Goal: Task Accomplishment & Management: Complete application form

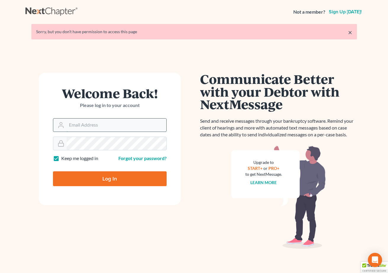
click at [75, 129] on input "Email Address" at bounding box center [117, 124] width 100 height 13
type input "[PERSON_NAME][EMAIL_ADDRESS][DOMAIN_NAME]"
click at [111, 180] on input "Log In" at bounding box center [110, 178] width 114 height 15
type input "Thinking..."
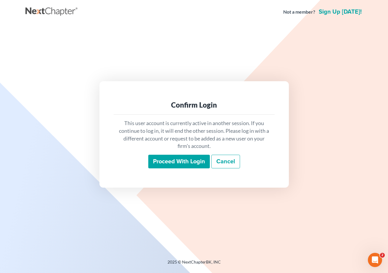
click at [165, 159] on input "Proceed with login" at bounding box center [179, 162] width 62 height 14
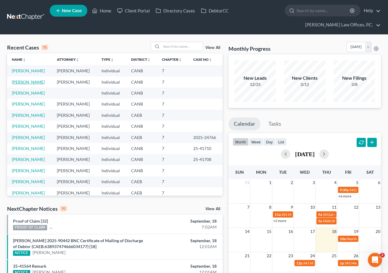
click at [31, 81] on link "[PERSON_NAME]" at bounding box center [28, 81] width 33 height 5
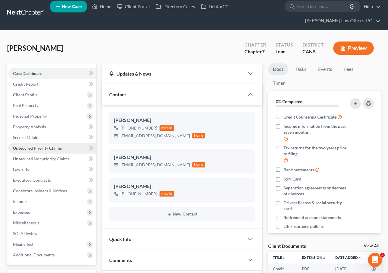
scroll to position [4, 0]
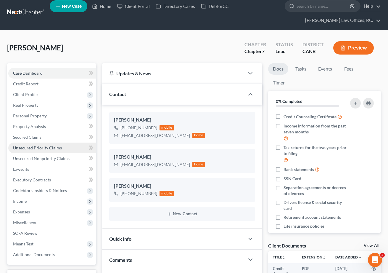
click at [43, 150] on link "Unsecured Priority Claims" at bounding box center [52, 147] width 88 height 11
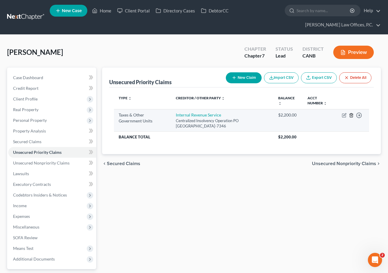
click at [351, 113] on icon "button" at bounding box center [351, 115] width 3 height 4
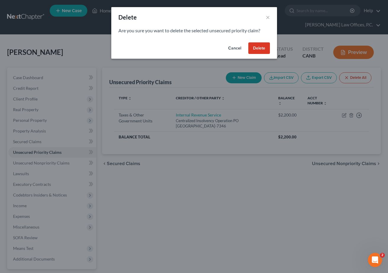
click at [258, 48] on button "Delete" at bounding box center [260, 48] width 22 height 12
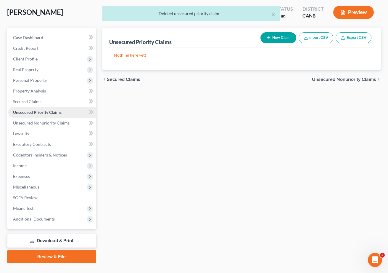
scroll to position [52, 0]
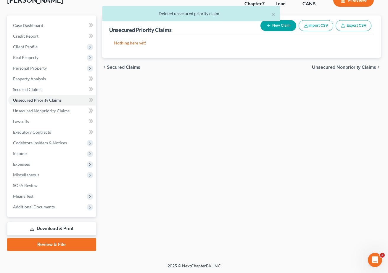
click at [61, 246] on link "Review & File" at bounding box center [51, 244] width 89 height 13
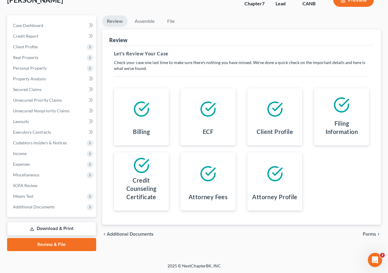
click at [57, 229] on link "Download & Print" at bounding box center [51, 229] width 89 height 14
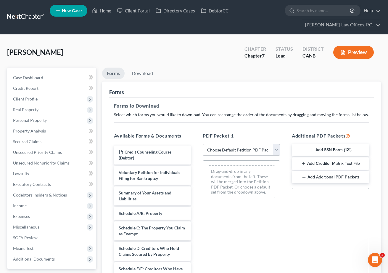
click at [339, 151] on button "Add SSN Form (121)" at bounding box center [330, 150] width 77 height 12
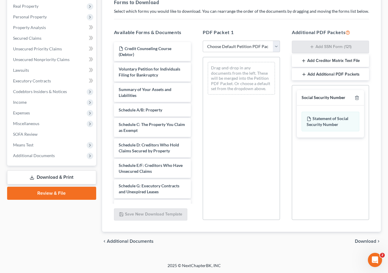
click at [365, 239] on span "Download" at bounding box center [365, 241] width 21 height 5
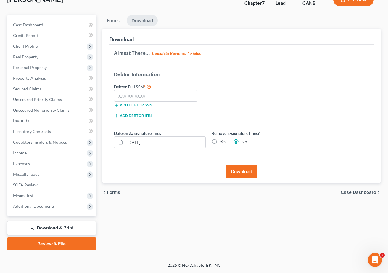
scroll to position [52, 0]
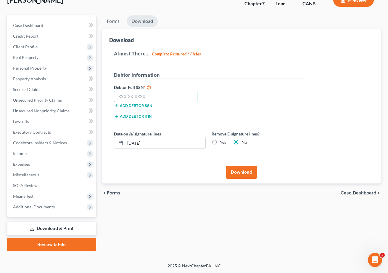
click at [142, 92] on input "text" at bounding box center [156, 97] width 84 height 12
paste input "553-64-9892"
type input "553-64-9892"
click at [252, 172] on button "Download" at bounding box center [241, 172] width 31 height 13
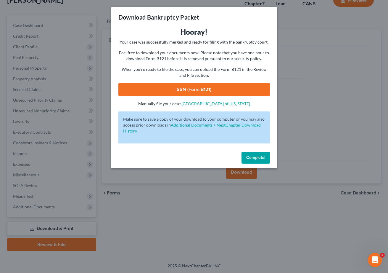
click at [199, 95] on link "SSN (Form B121)" at bounding box center [194, 89] width 152 height 13
click at [250, 154] on button "Complete!" at bounding box center [256, 158] width 28 height 12
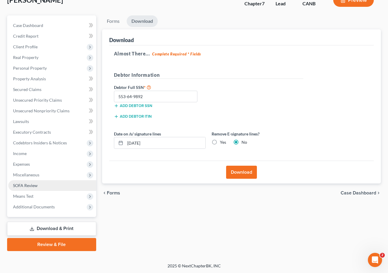
click at [43, 180] on link "SOFA Review" at bounding box center [52, 185] width 88 height 11
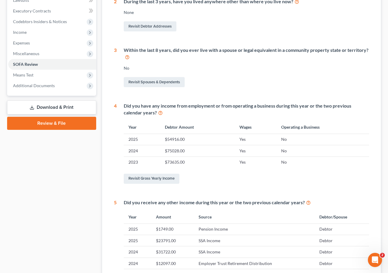
click at [42, 126] on link "Review & File" at bounding box center [51, 123] width 89 height 13
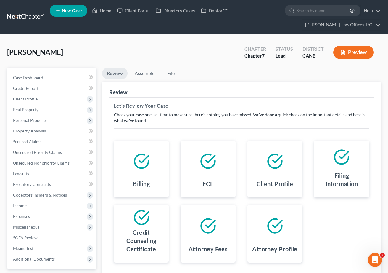
scroll to position [52, 0]
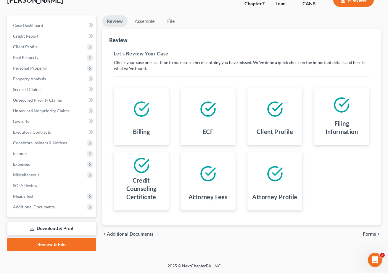
click at [372, 233] on span "Forms" at bounding box center [369, 234] width 13 height 5
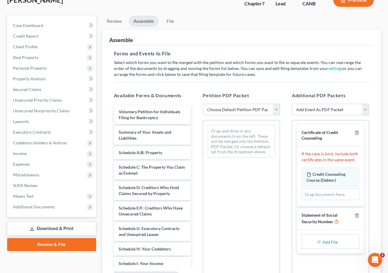
click at [250, 109] on select "Choose Default Petition PDF Packet Emergency Filing (Voluntary Petition and Cre…" at bounding box center [241, 110] width 77 height 12
click at [203, 104] on select "Choose Default Petition PDF Packet Emergency Filing (Voluntary Petition and Cre…" at bounding box center [241, 110] width 77 height 12
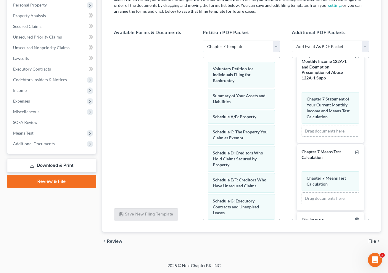
scroll to position [96, 0]
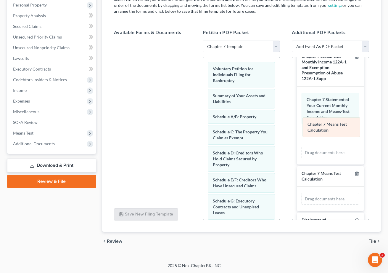
drag, startPoint x: 321, startPoint y: 177, endPoint x: 321, endPoint y: 124, distance: 53.3
click at [321, 193] on div "Chapter 7 Means Test Calculation Amended Chapter 7 Means Test Calculation Chapt…" at bounding box center [331, 199] width 58 height 12
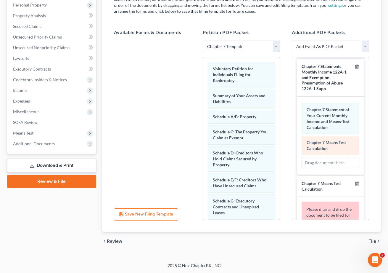
scroll to position [101, 0]
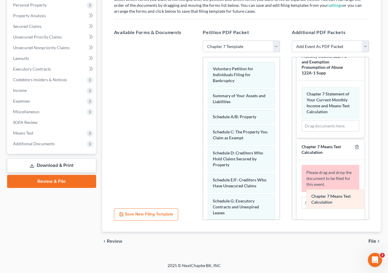
drag, startPoint x: 323, startPoint y: 126, endPoint x: 328, endPoint y: 194, distance: 68.6
click at [328, 132] on div "Chapter 7 Means Test Calculation Amended Chapter 7 Means Test Calculation Chapt…" at bounding box center [331, 109] width 58 height 45
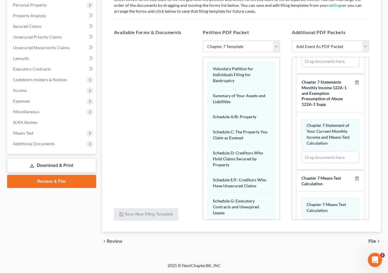
scroll to position [0, 0]
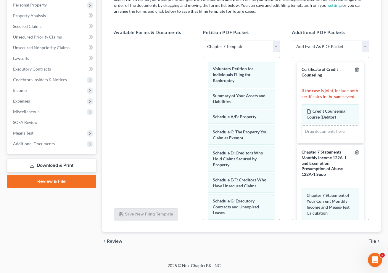
click at [239, 50] on select "Choose Default Petition PDF Packet Emergency Filing (Voluntary Petition and Cre…" at bounding box center [241, 47] width 77 height 12
click at [203, 41] on select "Choose Default Petition PDF Packet Emergency Filing (Voluntary Petition and Cre…" at bounding box center [241, 47] width 77 height 12
click at [259, 44] on select "Choose Default Petition PDF Packet Emergency Filing (Voluntary Petition and Cre…" at bounding box center [241, 47] width 77 height 12
click at [203, 41] on select "Choose Default Petition PDF Packet Emergency Filing (Voluntary Petition and Cre…" at bounding box center [241, 47] width 77 height 12
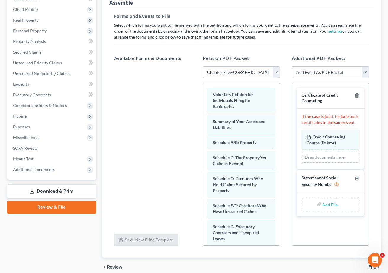
click at [245, 72] on select "Choose Default Petition PDF Packet Emergency Filing (Voluntary Petition and Cre…" at bounding box center [241, 72] width 77 height 12
select select "1"
click at [203, 66] on select "Choose Default Petition PDF Packet Emergency Filing (Voluntary Petition and Cre…" at bounding box center [241, 72] width 77 height 12
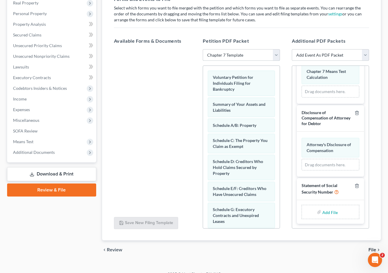
scroll to position [115, 0]
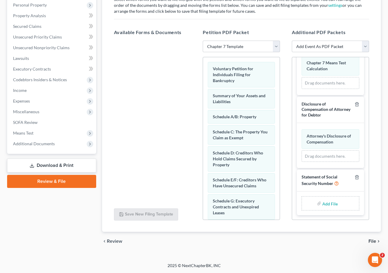
click at [330, 204] on input "file" at bounding box center [330, 203] width 14 height 11
type input "C:\fakepath\SSN STMT.pdf"
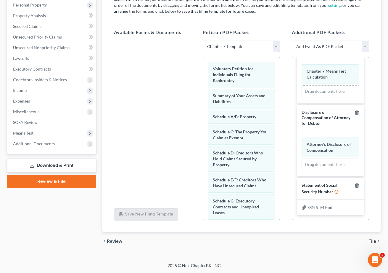
click at [373, 239] on span "File" at bounding box center [373, 241] width 8 height 5
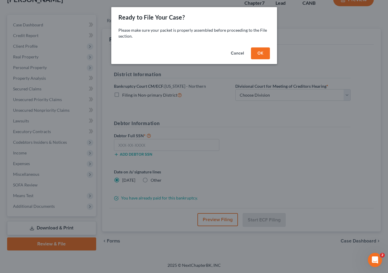
scroll to position [52, 0]
click at [265, 52] on button "OK" at bounding box center [260, 53] width 19 height 12
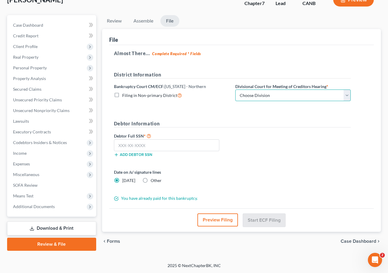
click at [262, 90] on select "Choose Division [GEOGRAPHIC_DATA] [GEOGRAPHIC_DATA] [GEOGRAPHIC_DATA][PERSON_NA…" at bounding box center [294, 95] width 116 height 12
select select "0"
click at [236, 89] on select "Choose Division [GEOGRAPHIC_DATA] [GEOGRAPHIC_DATA] [GEOGRAPHIC_DATA][PERSON_NA…" at bounding box center [294, 95] width 116 height 12
click at [176, 146] on input "text" at bounding box center [166, 145] width 105 height 12
paste input "553-64-9892"
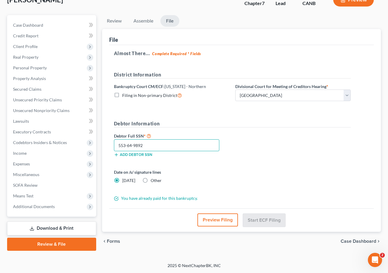
scroll to position [52, 0]
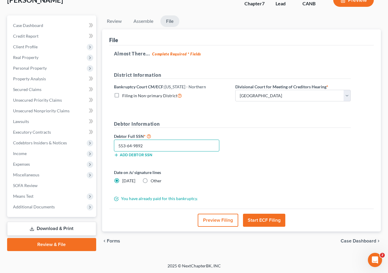
type input "553-64-9892"
click at [261, 216] on button "Start ECF Filing" at bounding box center [264, 220] width 42 height 13
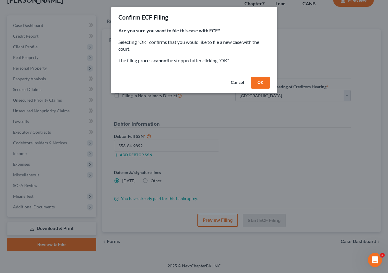
click at [262, 82] on button "OK" at bounding box center [260, 83] width 19 height 12
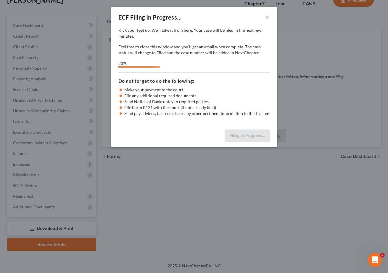
select select "0"
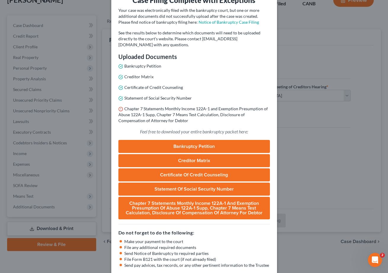
scroll to position [63, 0]
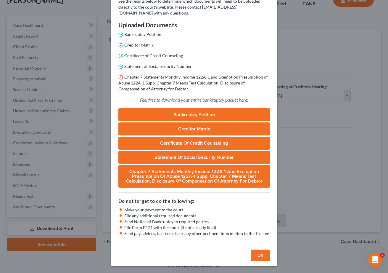
click at [188, 171] on link "Chapter 7 Statements Monthly Income 122A-1 and Exemption Presumption of Abuse 1…" at bounding box center [194, 176] width 152 height 23
click at [260, 250] on button "OK" at bounding box center [260, 255] width 19 height 12
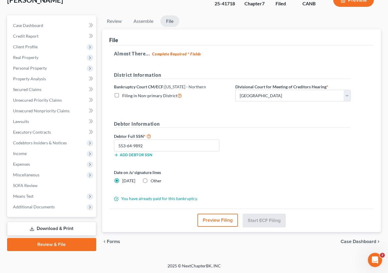
scroll to position [0, 0]
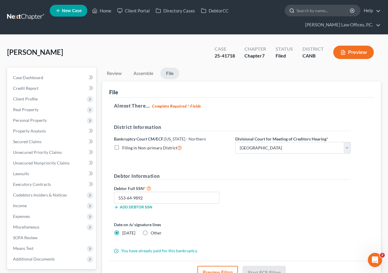
click at [300, 13] on input "search" at bounding box center [324, 10] width 54 height 11
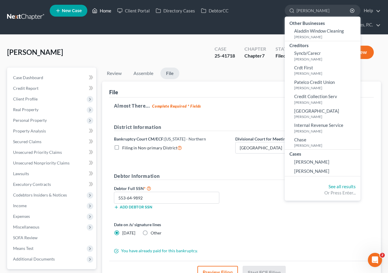
type input "[PERSON_NAME]"
click at [108, 13] on link "Home" at bounding box center [101, 10] width 25 height 11
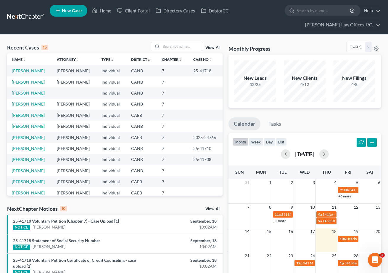
click at [34, 95] on link "[PERSON_NAME]" at bounding box center [28, 92] width 33 height 5
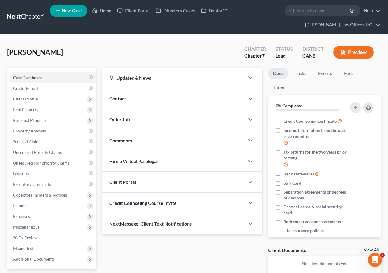
click at [193, 121] on div "Quick Info" at bounding box center [173, 119] width 142 height 20
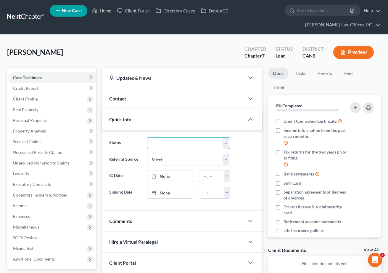
click at [189, 141] on select "Discharged Discharged & Reported Discharge Litigation Dismissal Notice Dismisse…" at bounding box center [188, 143] width 83 height 12
select select "8"
click at [147, 137] on select "Discharged Discharged & Reported Discharge Litigation Dismissal Notice Dismisse…" at bounding box center [188, 143] width 83 height 12
click at [102, 12] on link "Home" at bounding box center [101, 10] width 25 height 11
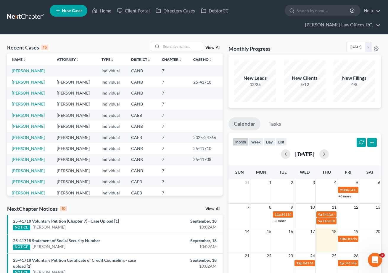
click at [208, 50] on div "View All" at bounding box center [187, 46] width 72 height 9
click at [210, 47] on link "View All" at bounding box center [213, 48] width 15 height 4
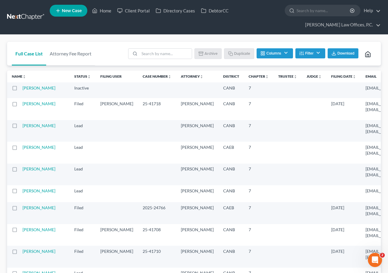
click at [20, 89] on label at bounding box center [20, 89] width 0 height 0
click at [23, 88] on input "checkbox" at bounding box center [25, 87] width 4 height 4
click at [204, 52] on button "Archive" at bounding box center [209, 53] width 27 height 10
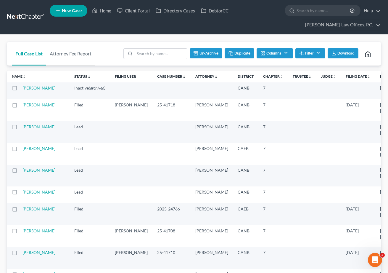
checkbox input "false"
click at [29, 129] on link "[PERSON_NAME]" at bounding box center [39, 126] width 33 height 5
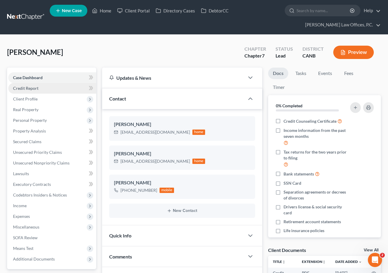
click at [46, 90] on link "Credit Report" at bounding box center [52, 88] width 88 height 11
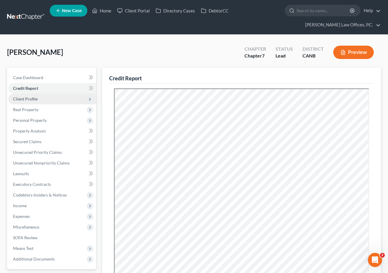
click at [47, 96] on span "Client Profile" at bounding box center [52, 99] width 88 height 11
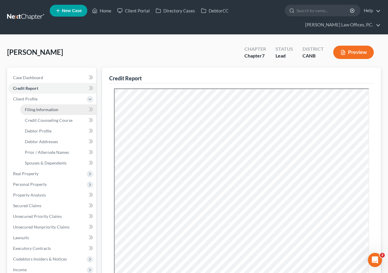
click at [63, 109] on link "Filing Information" at bounding box center [58, 109] width 76 height 11
select select "1"
select select "0"
select select "9"
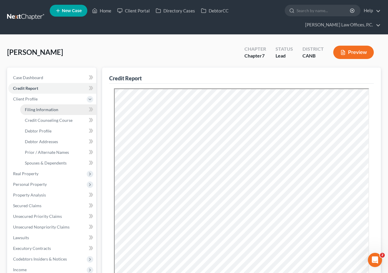
select select "0"
select select "4"
select select "1"
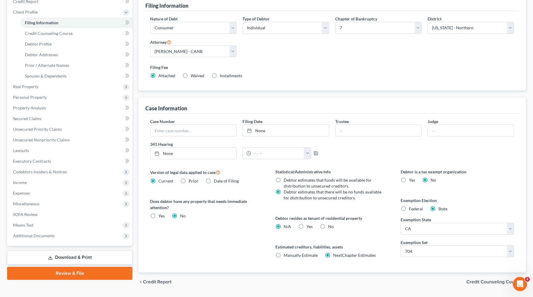
scroll to position [93, 0]
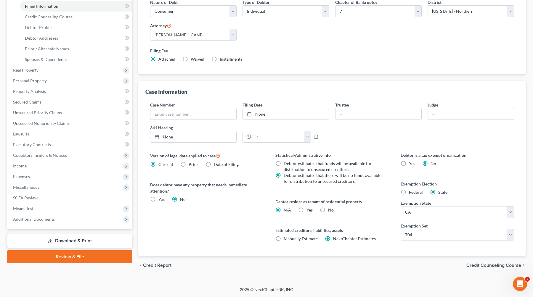
click at [328, 212] on label "No" at bounding box center [331, 210] width 6 height 6
click at [331, 211] on input "No" at bounding box center [333, 209] width 4 height 4
radio input "true"
radio input "false"
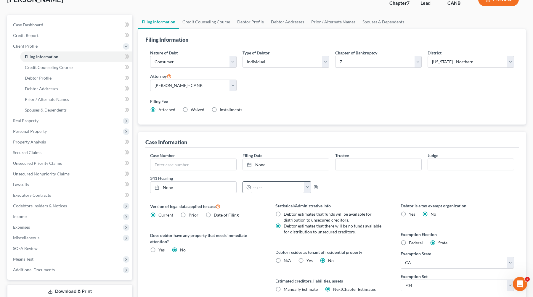
scroll to position [0, 0]
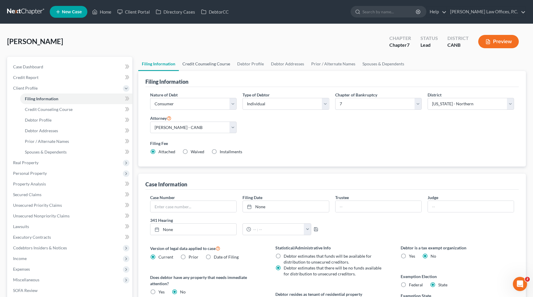
click at [216, 63] on link "Credit Counseling Course" at bounding box center [206, 64] width 55 height 14
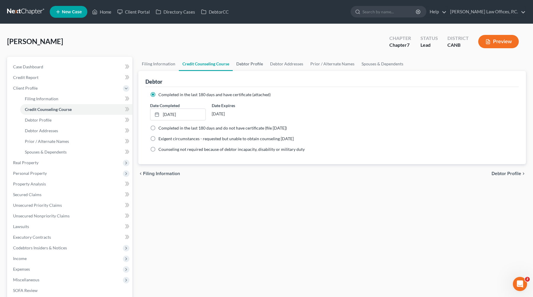
click at [246, 65] on link "Debtor Profile" at bounding box center [250, 64] width 34 height 14
select select "3"
select select "0"
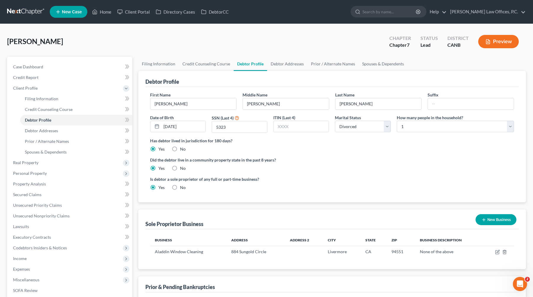
scroll to position [0, 0]
click at [289, 64] on link "Debtor Addresses" at bounding box center [287, 64] width 40 height 14
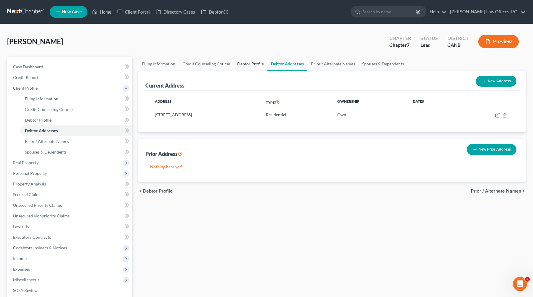
click at [252, 62] on link "Debtor Profile" at bounding box center [251, 64] width 34 height 14
select select "3"
select select "0"
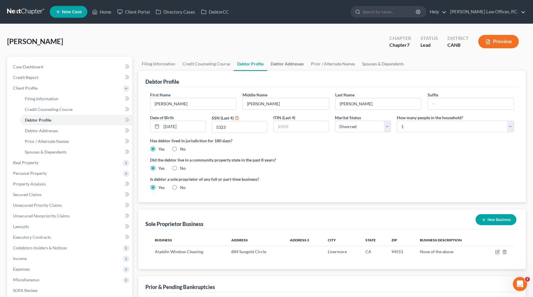
click at [278, 63] on link "Debtor Addresses" at bounding box center [287, 64] width 40 height 14
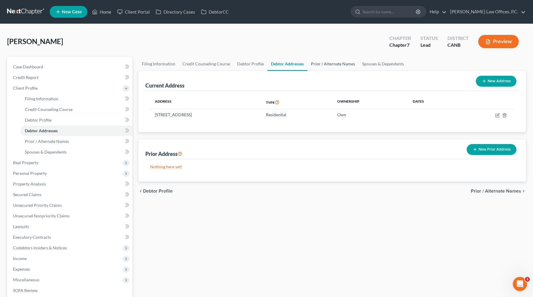
click at [326, 63] on link "Prior / Alternate Names" at bounding box center [333, 64] width 51 height 14
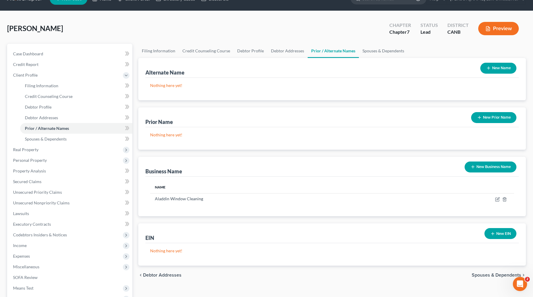
scroll to position [1, 0]
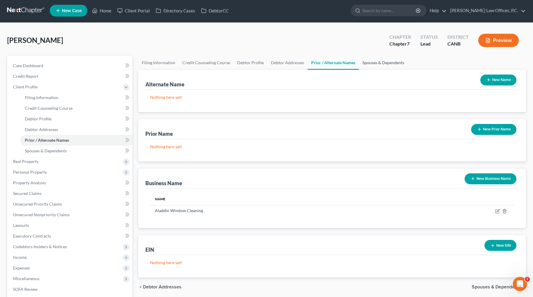
click at [373, 63] on link "Spouses & Dependents" at bounding box center [383, 63] width 49 height 14
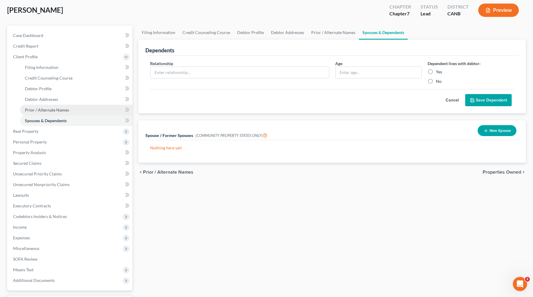
scroll to position [36, 0]
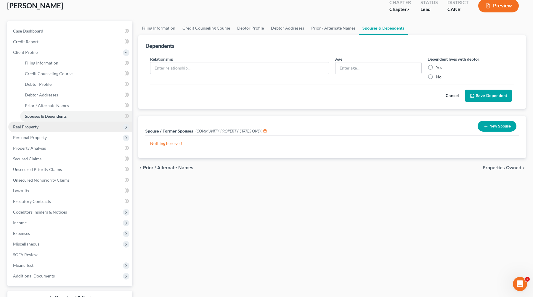
click at [63, 128] on span "Real Property" at bounding box center [70, 127] width 124 height 11
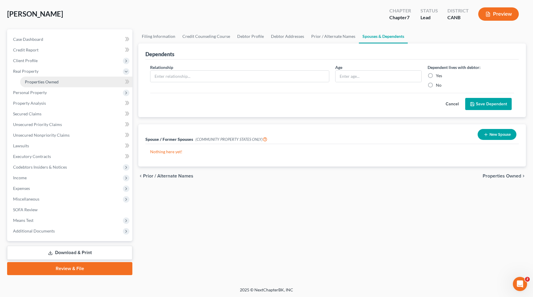
click at [59, 82] on link "Properties Owned" at bounding box center [76, 82] width 112 height 11
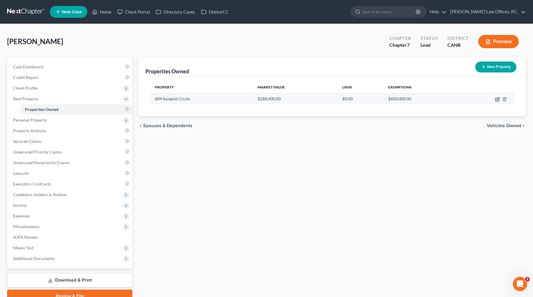
click at [388, 99] on icon "button" at bounding box center [498, 98] width 3 height 3
select select "4"
select select "0"
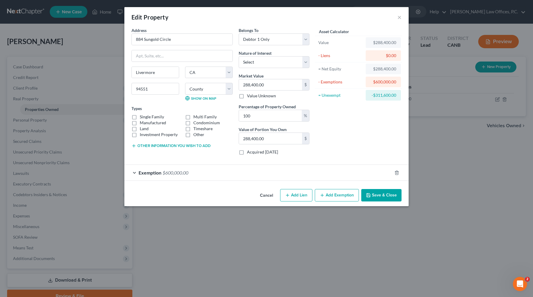
click at [196, 145] on button "Other information you wish to add" at bounding box center [171, 146] width 79 height 5
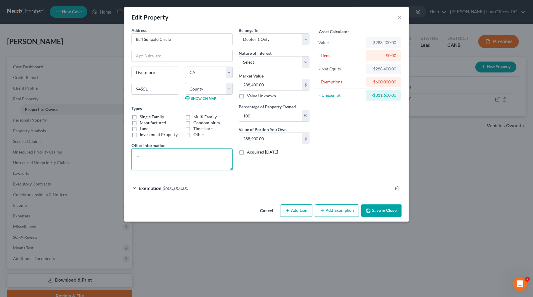
click at [185, 155] on textarea at bounding box center [182, 160] width 101 height 22
type textarea "value per [DOMAIN_NAME]"
click at [373, 207] on button "Save & Close" at bounding box center [381, 211] width 40 height 12
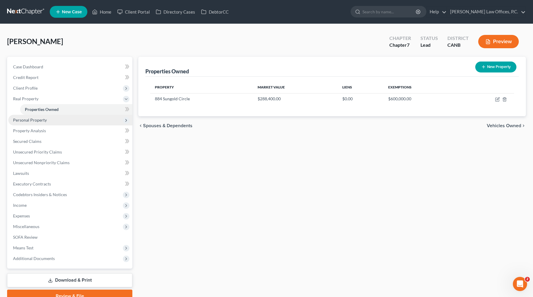
click at [85, 120] on span "Personal Property" at bounding box center [70, 120] width 124 height 11
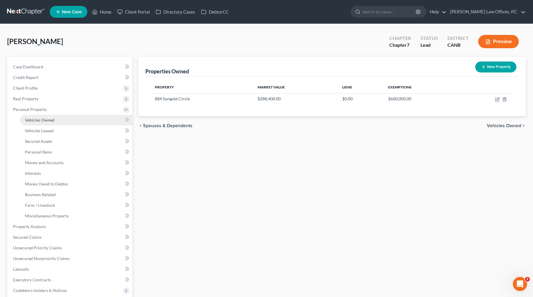
click at [84, 118] on link "Vehicles Owned" at bounding box center [76, 120] width 112 height 11
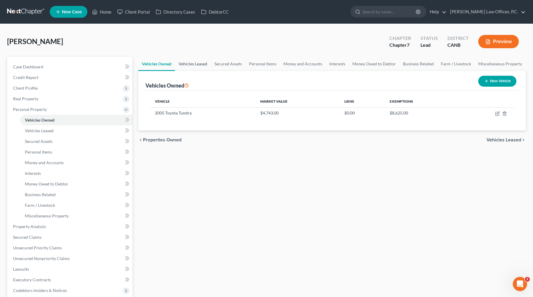
click at [204, 59] on link "Vehicles Leased" at bounding box center [193, 64] width 36 height 14
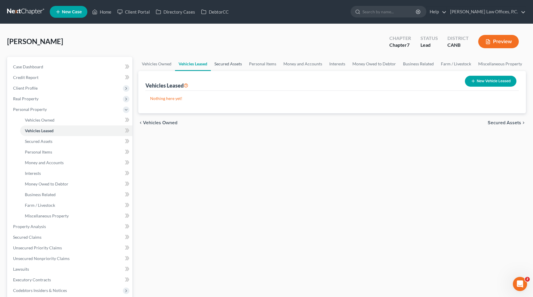
click at [224, 62] on link "Secured Assets" at bounding box center [228, 64] width 35 height 14
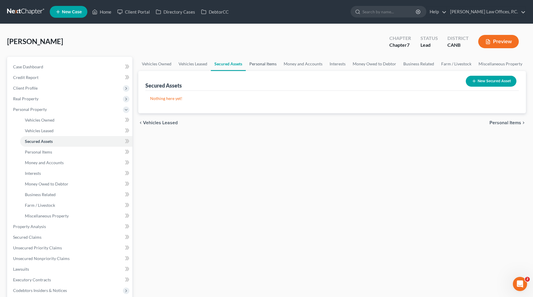
click at [252, 62] on link "Personal Items" at bounding box center [263, 64] width 34 height 14
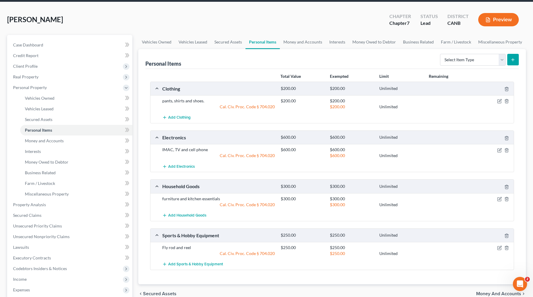
scroll to position [27, 0]
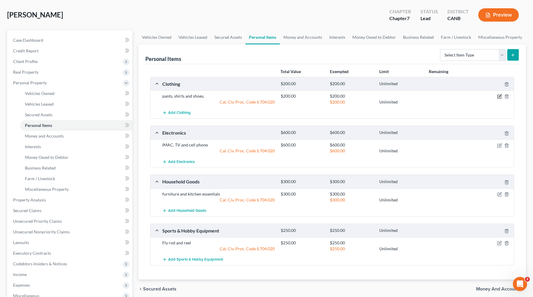
click at [388, 94] on icon "button" at bounding box center [499, 96] width 5 height 5
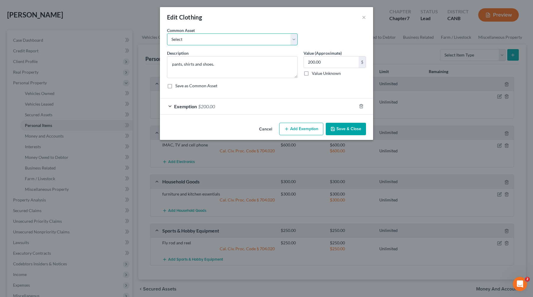
click at [286, 42] on select "Select Clothing" at bounding box center [232, 39] width 131 height 12
select select "0"
click at [167, 33] on select "Select Clothing" at bounding box center [232, 39] width 131 height 12
type textarea "Clothing"
click at [320, 60] on input "text" at bounding box center [331, 62] width 55 height 11
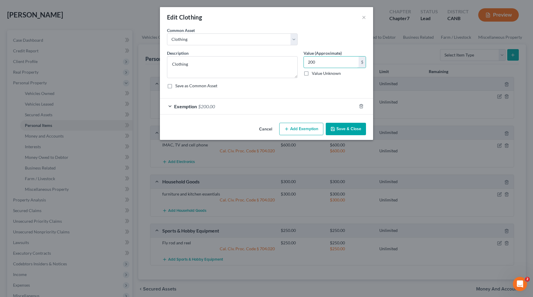
type input "200"
click at [358, 129] on button "Save & Close" at bounding box center [346, 129] width 40 height 12
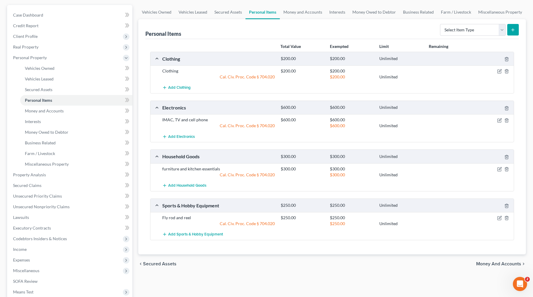
scroll to position [54, 0]
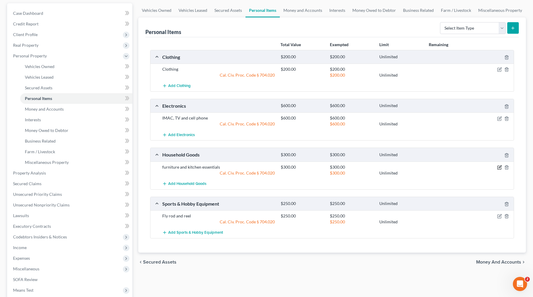
click at [388, 167] on icon "button" at bounding box center [499, 167] width 5 height 5
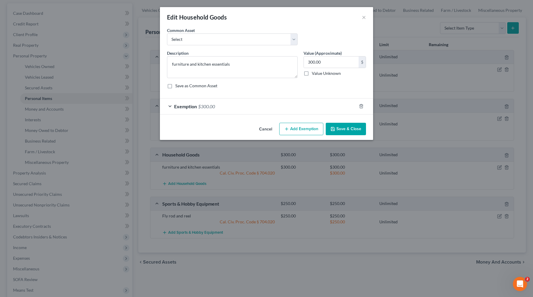
click at [262, 33] on div "Common Asset Select Household Goods and Furniture" at bounding box center [232, 36] width 137 height 18
click at [257, 39] on select "Select Household Goods and Furniture" at bounding box center [232, 39] width 131 height 12
select select "0"
click at [167, 33] on select "Select Household Goods and Furniture" at bounding box center [232, 39] width 131 height 12
type textarea "Household Goods and Furniture"
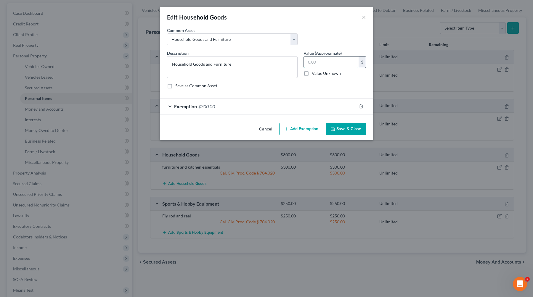
click at [309, 63] on input "text" at bounding box center [331, 62] width 55 height 11
type input "300"
click at [337, 125] on button "Save & Close" at bounding box center [346, 129] width 40 height 12
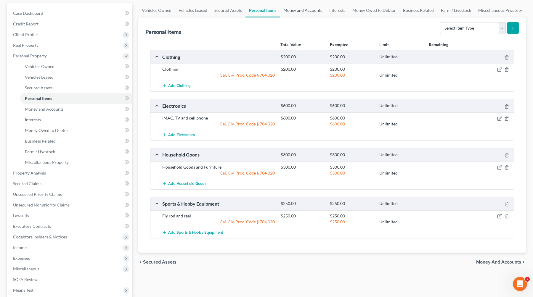
click at [289, 14] on link "Money and Accounts" at bounding box center [303, 10] width 46 height 14
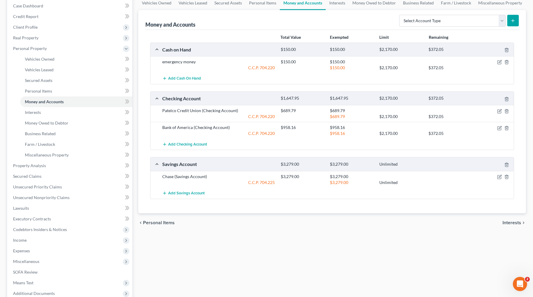
scroll to position [61, 0]
click at [388, 64] on icon "button" at bounding box center [500, 62] width 4 height 4
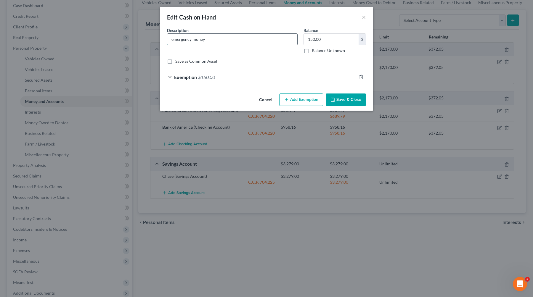
click at [245, 41] on input "emergency money" at bounding box center [232, 39] width 130 height 11
type input "Cash on hand"
click at [292, 86] on div "An exemption set must first be selected from the Filing Information section. Co…" at bounding box center [266, 59] width 213 height 64
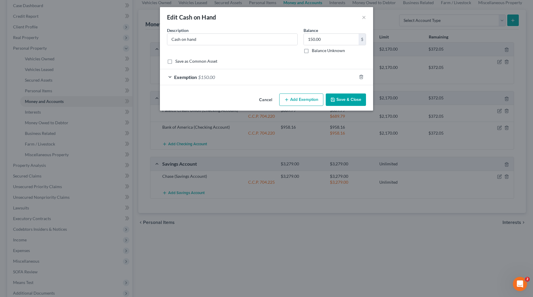
click at [292, 83] on div "Exemption $150.00" at bounding box center [258, 77] width 197 height 16
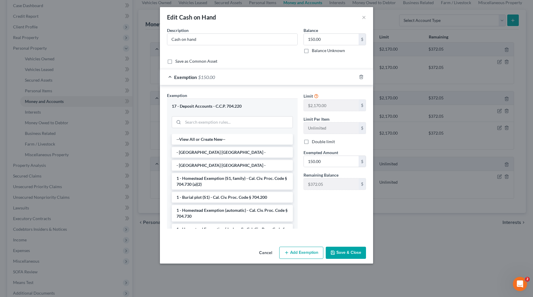
click at [346, 251] on button "Save & Close" at bounding box center [346, 253] width 40 height 12
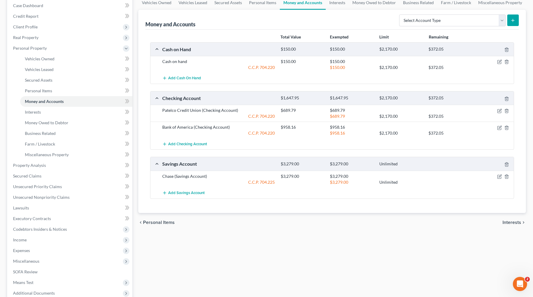
click at [388, 220] on span "Interests" at bounding box center [512, 222] width 19 height 5
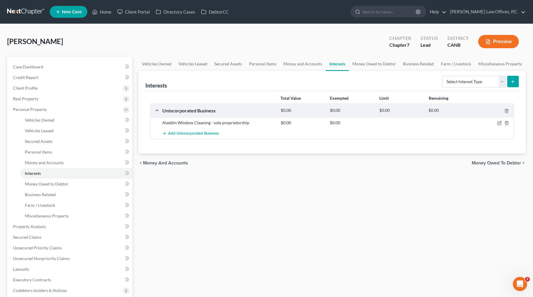
click at [388, 162] on span "Money Owed to Debtor" at bounding box center [496, 163] width 49 height 5
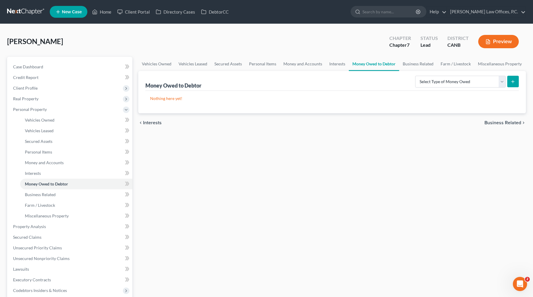
click at [388, 121] on span "Business Related" at bounding box center [503, 123] width 37 height 5
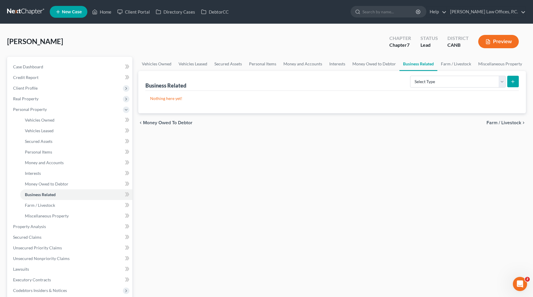
click at [388, 124] on span "Farm / Livestock" at bounding box center [504, 123] width 35 height 5
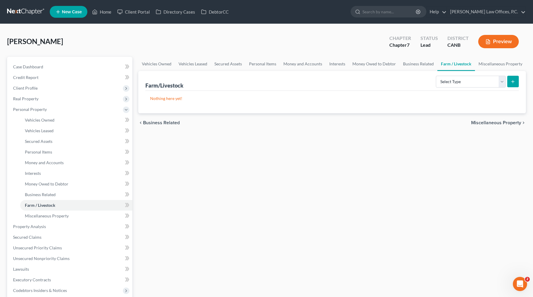
click at [388, 122] on span "Miscellaneous Property" at bounding box center [496, 123] width 50 height 5
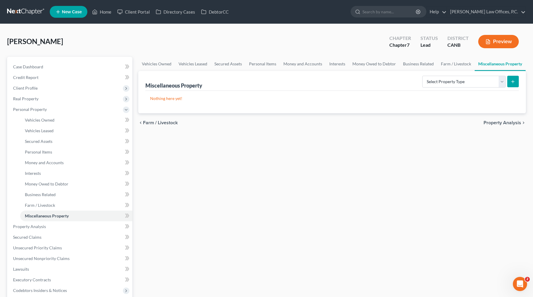
click at [388, 121] on span "Property Analysis" at bounding box center [503, 123] width 38 height 5
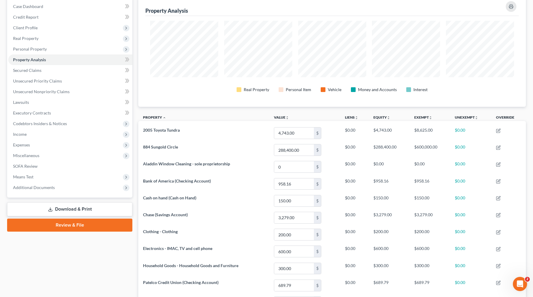
scroll to position [57, 0]
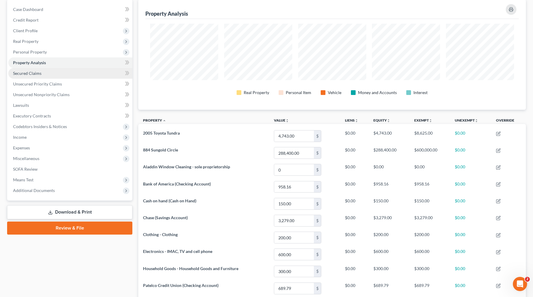
click at [105, 71] on link "Secured Claims" at bounding box center [70, 73] width 124 height 11
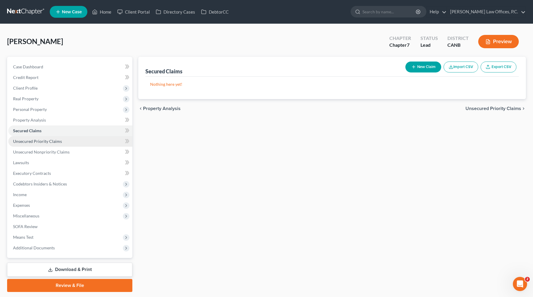
click at [80, 140] on link "Unsecured Priority Claims" at bounding box center [70, 141] width 124 height 11
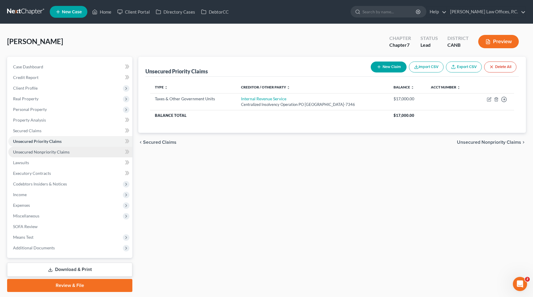
click at [76, 149] on link "Unsecured Nonpriority Claims" at bounding box center [70, 152] width 124 height 11
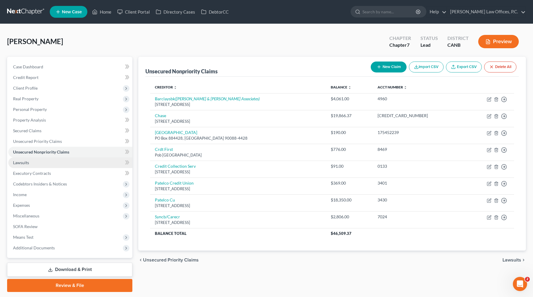
click at [71, 161] on link "Lawsuits" at bounding box center [70, 163] width 124 height 11
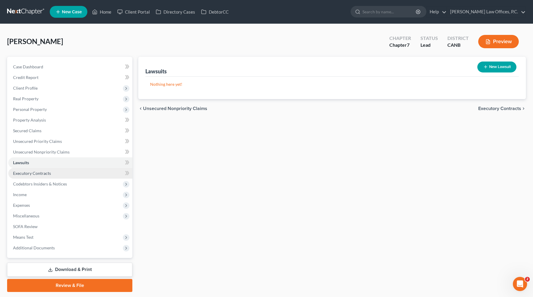
click at [67, 168] on link "Executory Contracts" at bounding box center [70, 173] width 124 height 11
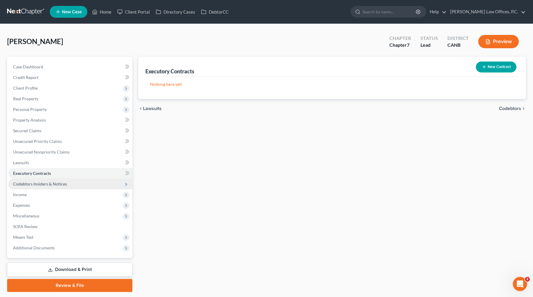
click at [62, 183] on span "Codebtors Insiders & Notices" at bounding box center [40, 184] width 54 height 5
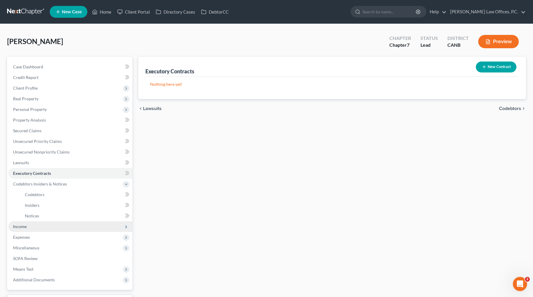
click at [38, 228] on span "Income" at bounding box center [70, 227] width 124 height 11
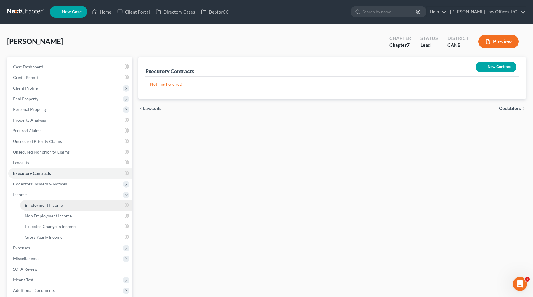
click at [64, 204] on link "Employment Income" at bounding box center [76, 205] width 112 height 11
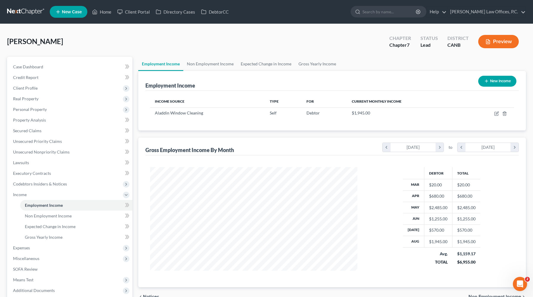
scroll to position [106, 219]
click at [208, 67] on link "Non Employment Income" at bounding box center [210, 64] width 54 height 14
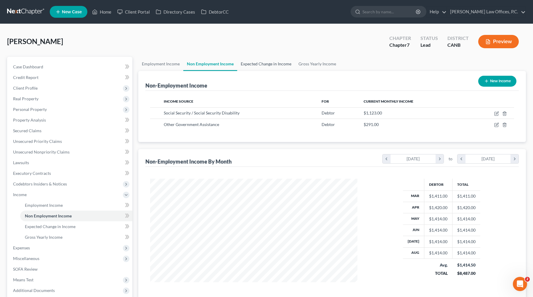
scroll to position [106, 219]
click at [259, 61] on link "Expected Change in Income" at bounding box center [266, 64] width 58 height 14
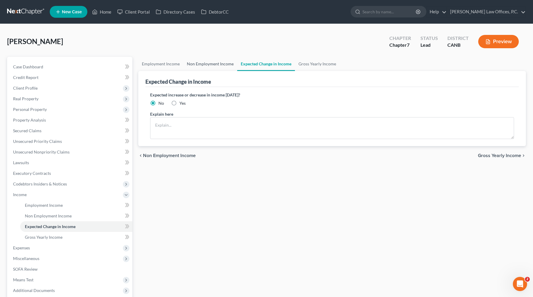
click at [198, 62] on link "Non Employment Income" at bounding box center [210, 64] width 54 height 14
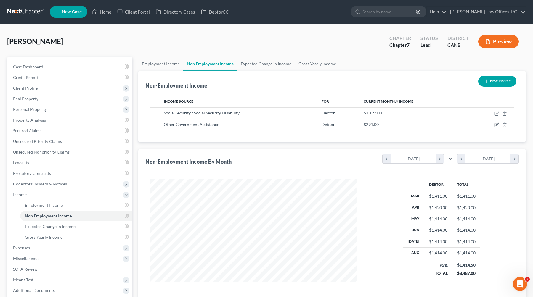
scroll to position [106, 219]
click at [314, 64] on link "Gross Yearly Income" at bounding box center [317, 64] width 45 height 14
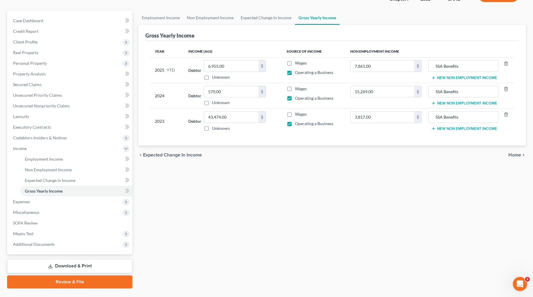
scroll to position [47, 0]
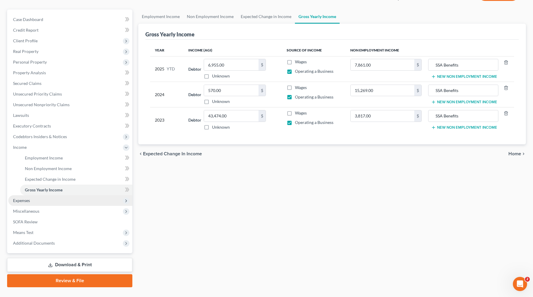
click at [72, 200] on span "Expenses" at bounding box center [70, 201] width 124 height 11
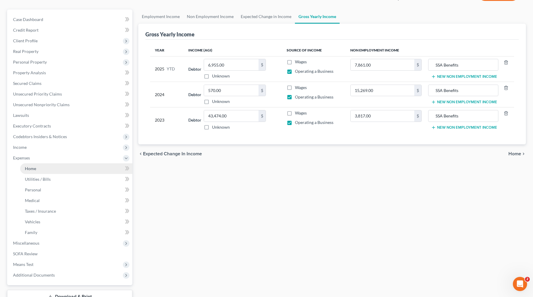
click at [82, 166] on link "Home" at bounding box center [76, 169] width 112 height 11
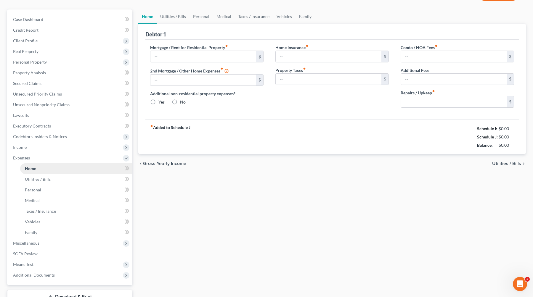
scroll to position [5, 0]
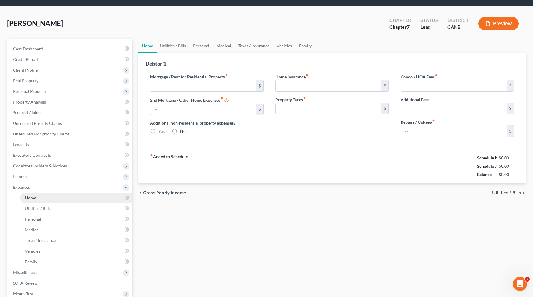
type input "1,235.00"
type input "0.00"
radio input "true"
type input "89.72"
type input "61.31"
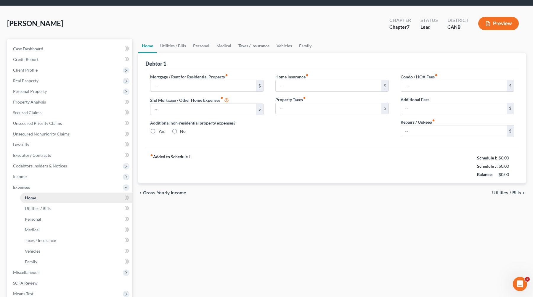
type input "0.00"
type input "100.00"
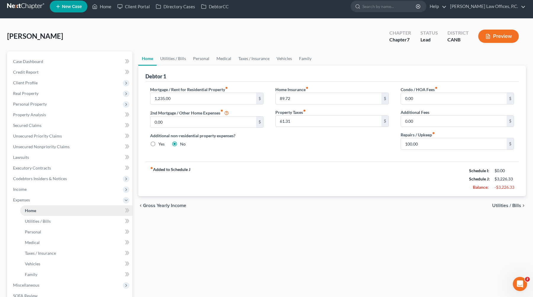
scroll to position [0, 0]
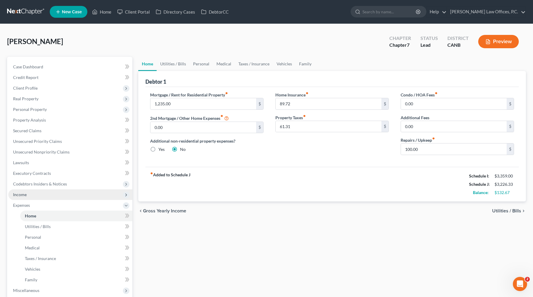
click at [62, 193] on span "Income" at bounding box center [70, 195] width 124 height 11
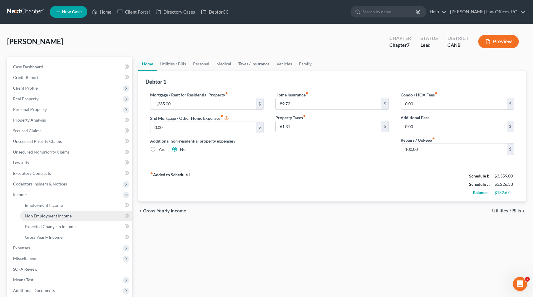
click at [82, 214] on link "Non Employment Income" at bounding box center [76, 216] width 112 height 11
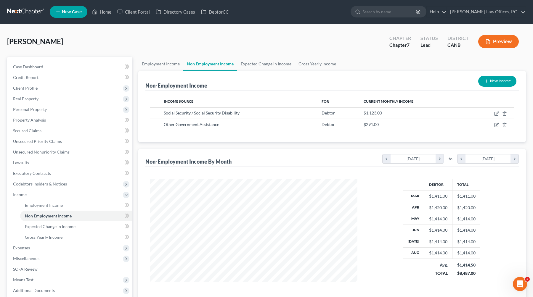
scroll to position [106, 219]
drag, startPoint x: 375, startPoint y: 111, endPoint x: 365, endPoint y: 111, distance: 10.1
click at [365, 111] on span "$1,123.00" at bounding box center [373, 112] width 18 height 5
copy span "1,123"
click at [50, 238] on span "Gross Yearly Income" at bounding box center [44, 237] width 38 height 5
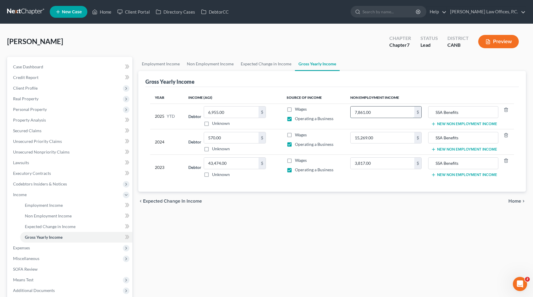
click at [387, 116] on input "7,861.00" at bounding box center [383, 112] width 64 height 11
paste input "10107"
click at [388, 201] on span "Home" at bounding box center [515, 201] width 13 height 5
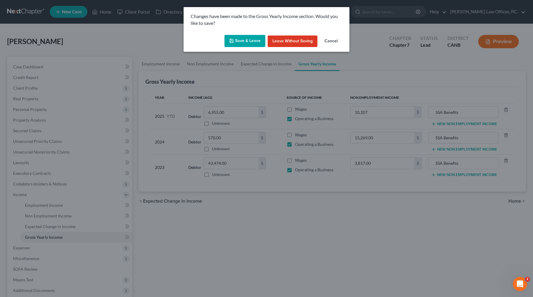
click at [246, 43] on button "Save & Leave" at bounding box center [245, 41] width 41 height 12
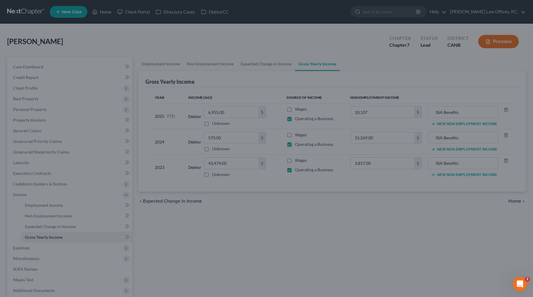
type input "10,107.00"
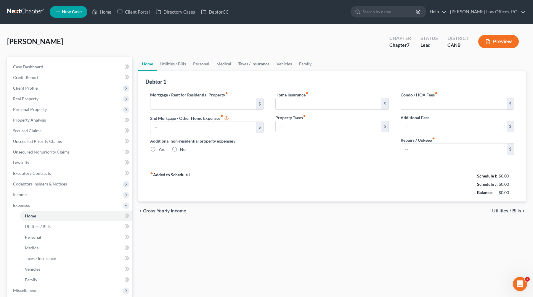
type input "1,235.00"
type input "0.00"
radio input "true"
type input "89.72"
type input "61.31"
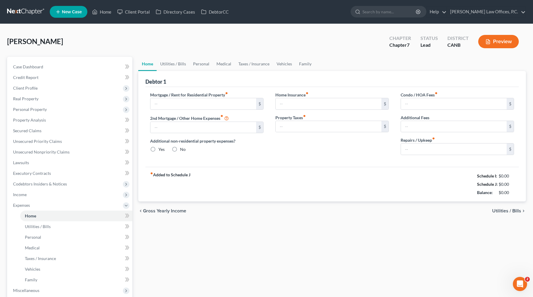
type input "0.00"
type input "100.00"
click at [180, 69] on link "Utilities / Bills" at bounding box center [173, 64] width 33 height 14
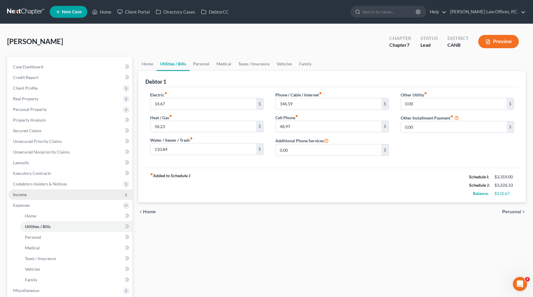
click at [64, 191] on span "Income" at bounding box center [70, 195] width 124 height 11
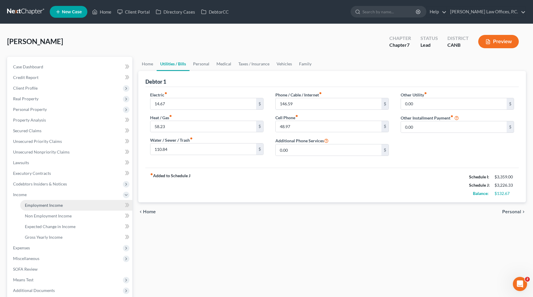
click at [58, 206] on span "Employment Income" at bounding box center [44, 205] width 38 height 5
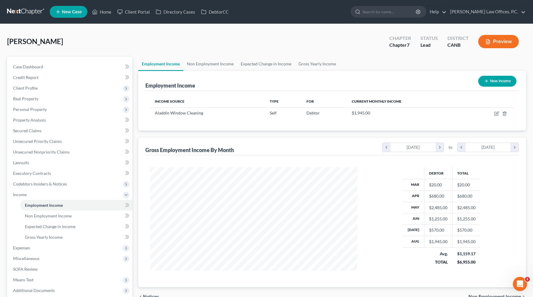
scroll to position [106, 219]
click at [388, 115] on td at bounding box center [489, 113] width 49 height 11
click at [388, 115] on icon "button" at bounding box center [496, 113] width 5 height 5
select select "1"
select select "4"
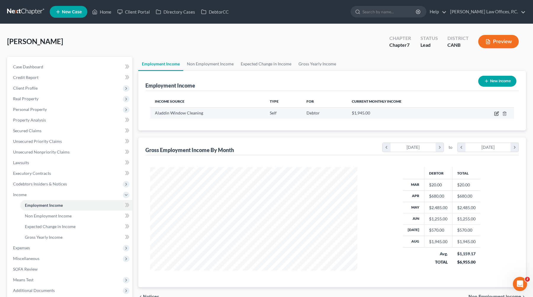
select select "0"
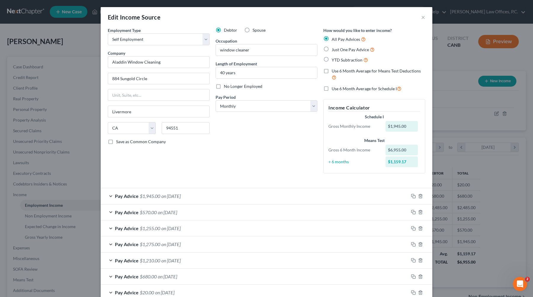
click at [348, 71] on span "Use 6 Month Average for Means Test Deductions" at bounding box center [376, 70] width 89 height 5
click at [338, 71] on input "Use 6 Month Average for Means Test Deductions" at bounding box center [336, 70] width 4 height 4
checkbox input "true"
click at [331, 87] on div "Use 6 Month Average for Schedule I" at bounding box center [374, 88] width 102 height 7
click at [332, 89] on label "Use 6 Month Average for Schedule I" at bounding box center [367, 88] width 70 height 7
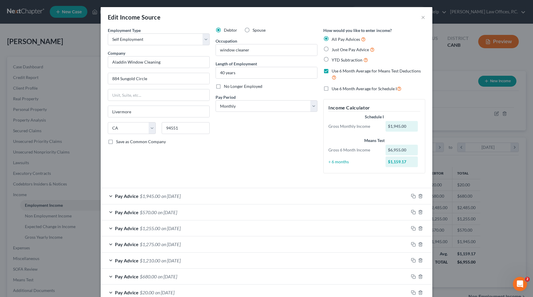
click at [334, 89] on input "Use 6 Month Average for Schedule I" at bounding box center [336, 87] width 4 height 4
checkbox input "true"
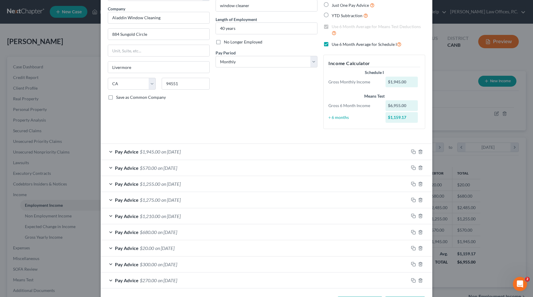
scroll to position [68, 0]
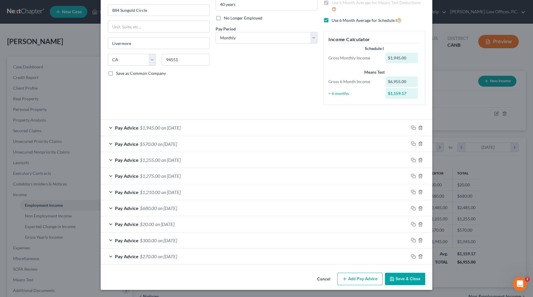
click at [388, 273] on button "Save & Close" at bounding box center [405, 279] width 40 height 12
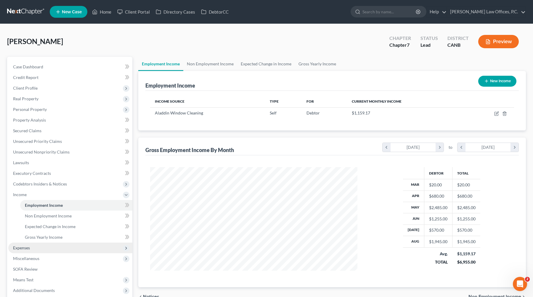
click at [84, 249] on span "Expenses" at bounding box center [70, 248] width 124 height 11
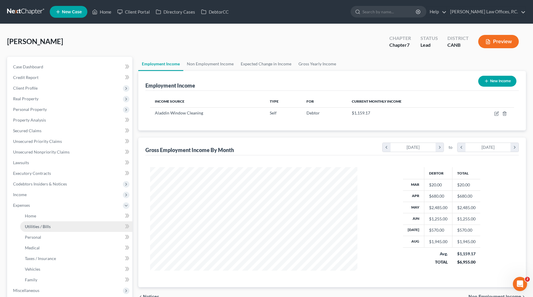
click at [84, 226] on link "Utilities / Bills" at bounding box center [76, 227] width 112 height 11
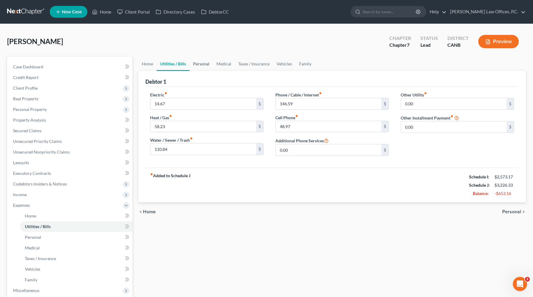
click at [203, 63] on link "Personal" at bounding box center [201, 64] width 23 height 14
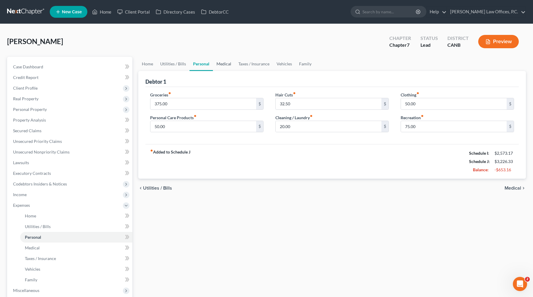
click at [226, 65] on link "Medical" at bounding box center [224, 64] width 22 height 14
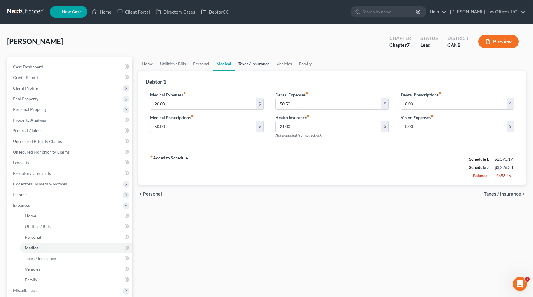
click at [248, 66] on link "Taxes / Insurance" at bounding box center [254, 64] width 38 height 14
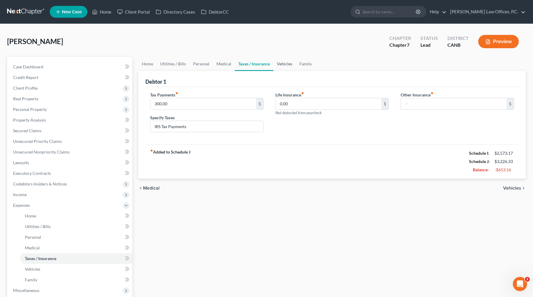
click at [290, 64] on link "Vehicles" at bounding box center [284, 64] width 23 height 14
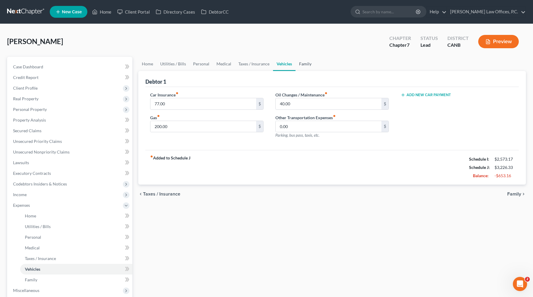
click at [302, 64] on link "Family" at bounding box center [306, 64] width 20 height 14
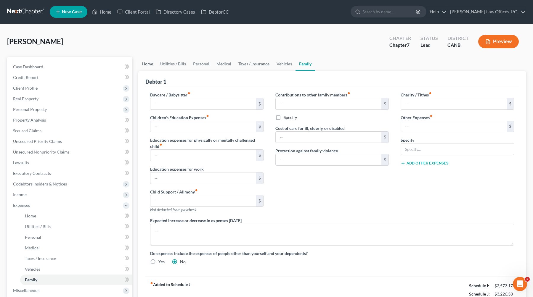
click at [141, 67] on link "Home" at bounding box center [147, 64] width 18 height 14
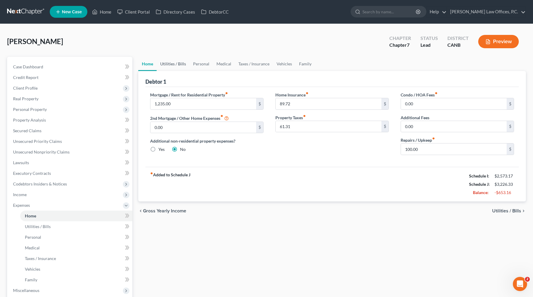
click at [161, 63] on link "Utilities / Bills" at bounding box center [173, 64] width 33 height 14
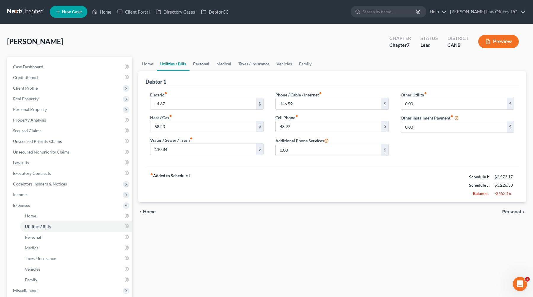
click at [202, 64] on link "Personal" at bounding box center [201, 64] width 23 height 14
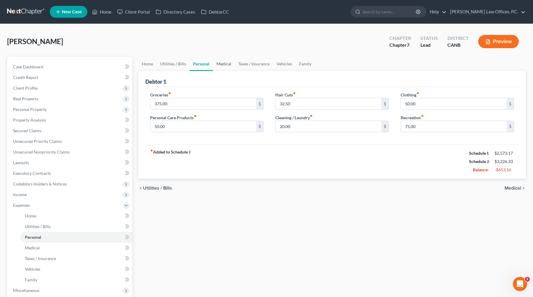
click at [224, 64] on link "Medical" at bounding box center [224, 64] width 22 height 14
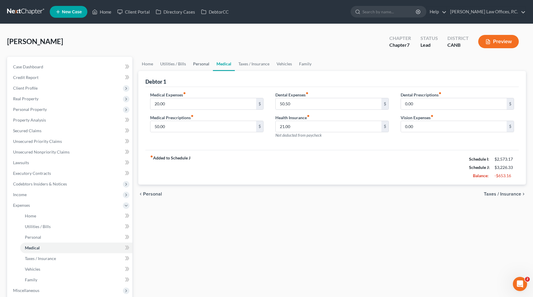
click at [194, 65] on link "Personal" at bounding box center [201, 64] width 23 height 14
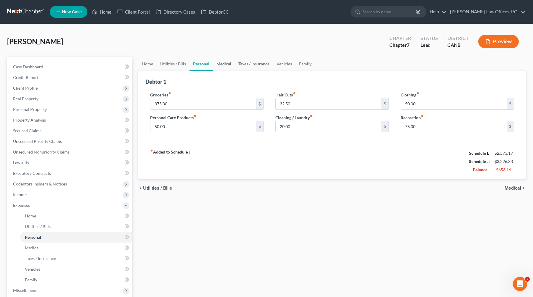
click at [221, 58] on link "Medical" at bounding box center [224, 64] width 22 height 14
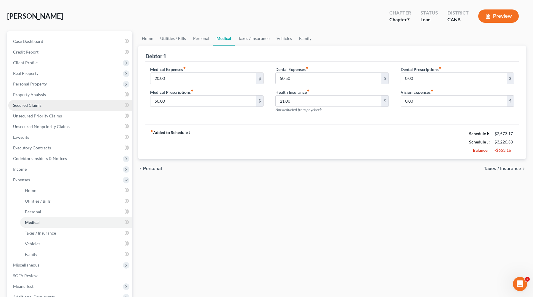
scroll to position [92, 0]
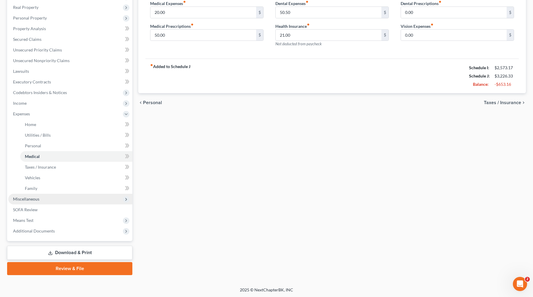
click at [44, 202] on span "Miscellaneous" at bounding box center [70, 199] width 124 height 11
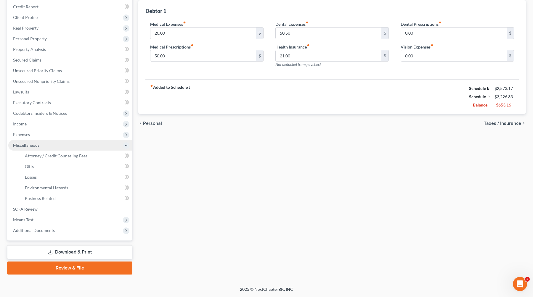
scroll to position [70, 0]
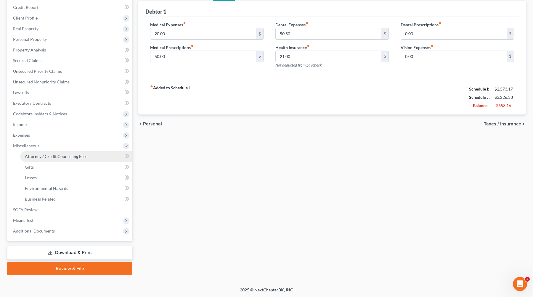
click at [69, 157] on span "Attorney / Credit Counseling Fees" at bounding box center [56, 156] width 63 height 5
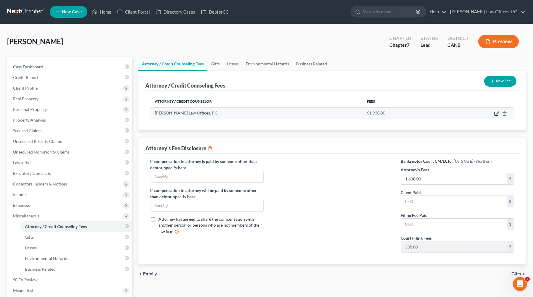
click at [388, 114] on icon "button" at bounding box center [496, 113] width 5 height 5
select select "4"
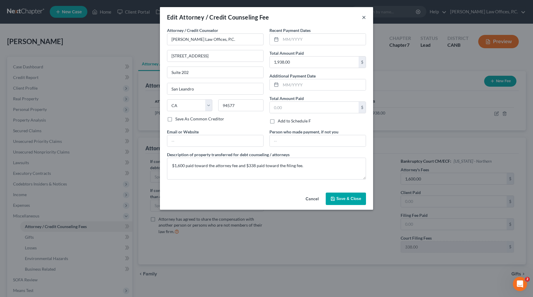
click at [363, 17] on button "×" at bounding box center [364, 17] width 4 height 7
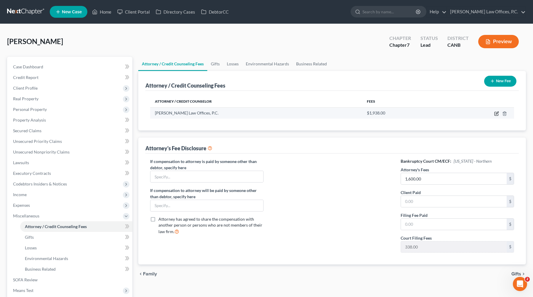
click at [388, 115] on icon "button" at bounding box center [496, 113] width 5 height 5
select select "4"
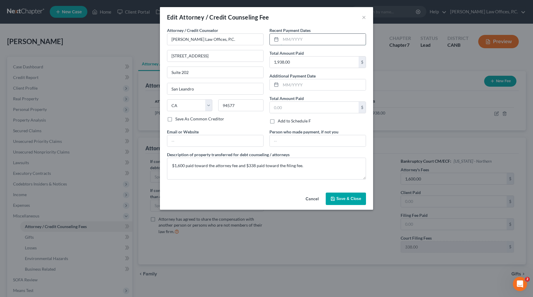
click at [330, 41] on input "text" at bounding box center [323, 39] width 85 height 11
type input "05/2025"
click at [345, 193] on button "Save & Close" at bounding box center [346, 199] width 40 height 12
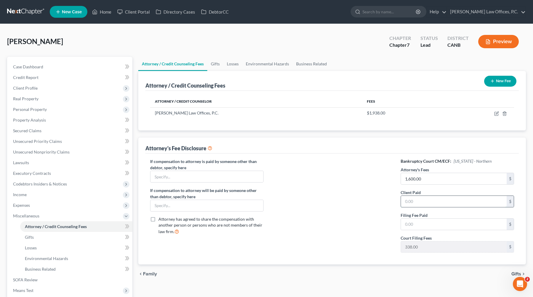
click at [388, 203] on input "text" at bounding box center [454, 201] width 106 height 11
type input "1,600"
type input "338"
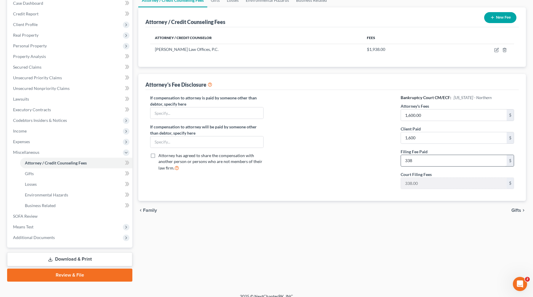
scroll to position [70, 0]
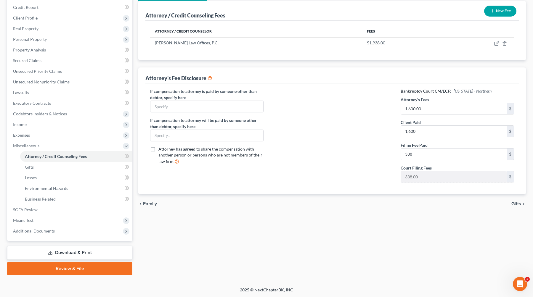
click at [388, 205] on span "Gifts" at bounding box center [517, 204] width 10 height 5
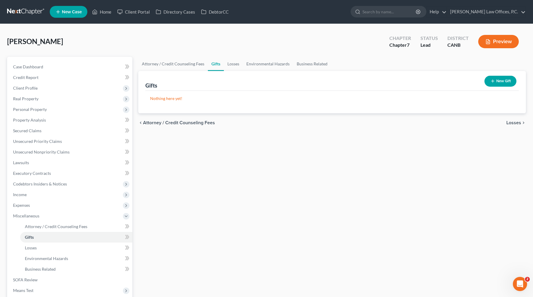
click at [388, 122] on span "Losses" at bounding box center [514, 123] width 15 height 5
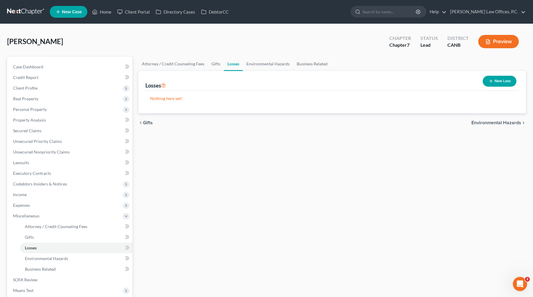
click at [388, 121] on span "Environmental Hazards" at bounding box center [497, 123] width 50 height 5
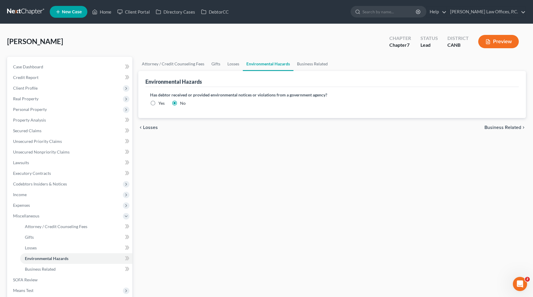
click at [388, 128] on span "Business Related" at bounding box center [503, 127] width 37 height 5
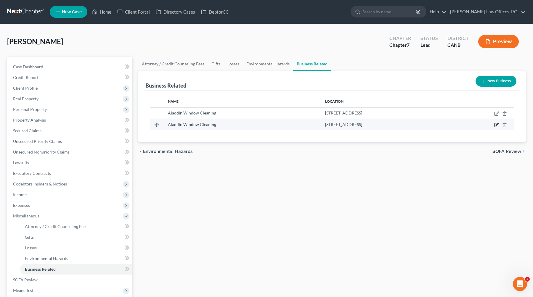
click at [388, 126] on icon "button" at bounding box center [496, 125] width 5 height 5
select select "sole_proprietor"
select select "4"
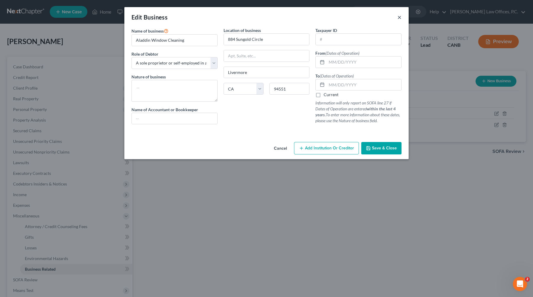
click at [388, 15] on button "×" at bounding box center [400, 17] width 4 height 7
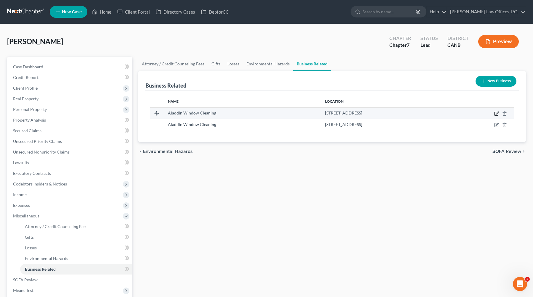
click at [388, 116] on icon "button" at bounding box center [496, 113] width 5 height 5
select select "sole_proprietor"
select select "4"
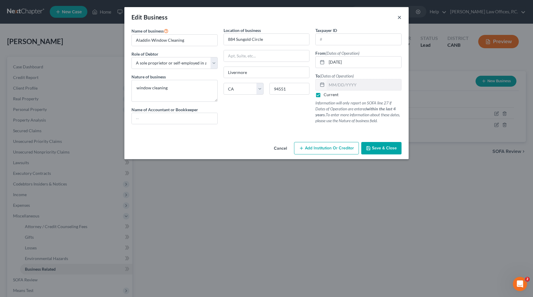
click at [388, 15] on button "×" at bounding box center [400, 17] width 4 height 7
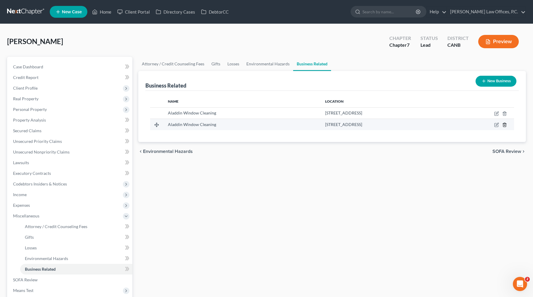
click at [388, 126] on line "button" at bounding box center [505, 125] width 0 height 1
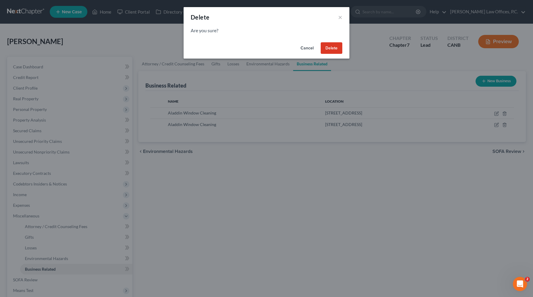
click at [331, 49] on button "Delete" at bounding box center [332, 48] width 22 height 12
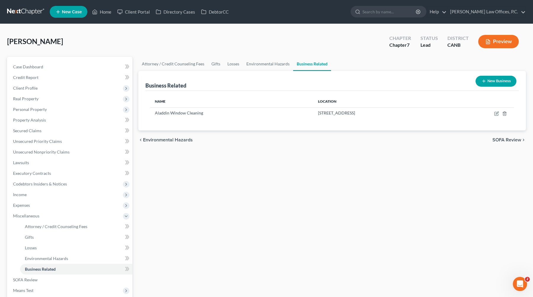
click at [388, 142] on span "SOFA Review" at bounding box center [507, 140] width 29 height 5
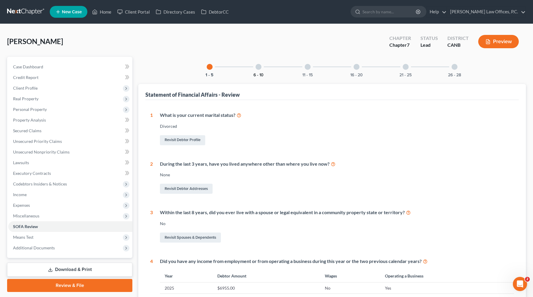
click at [262, 74] on button "6 - 10" at bounding box center [259, 75] width 10 height 4
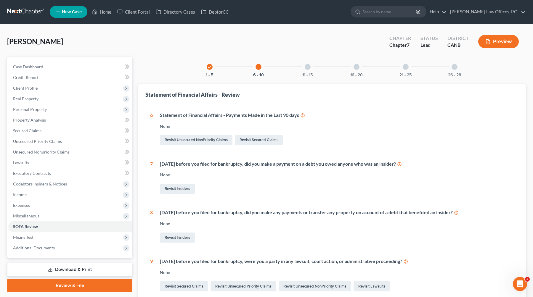
click at [306, 68] on div at bounding box center [308, 67] width 6 height 6
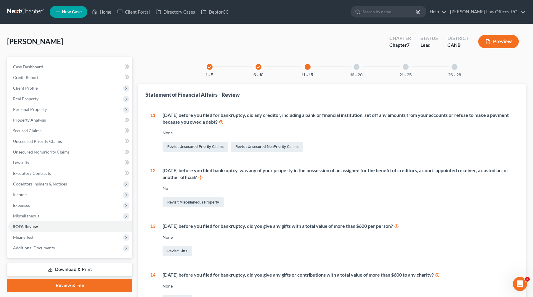
click at [353, 67] on div "16 - 20" at bounding box center [357, 67] width 20 height 20
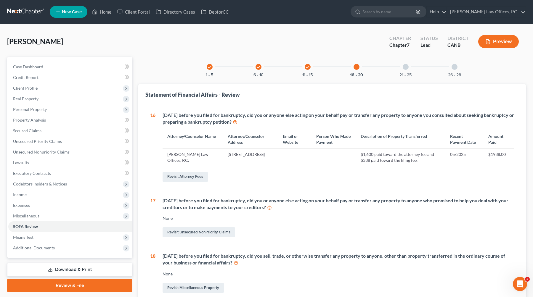
click at [388, 69] on div "21 - 25" at bounding box center [406, 67] width 20 height 20
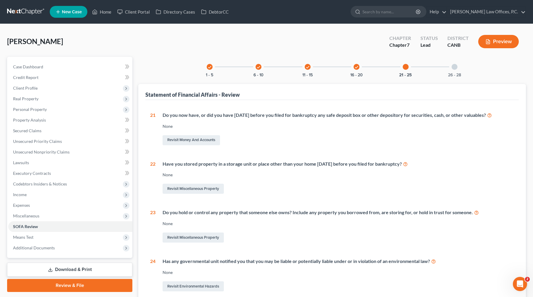
click at [388, 67] on div at bounding box center [455, 67] width 6 height 6
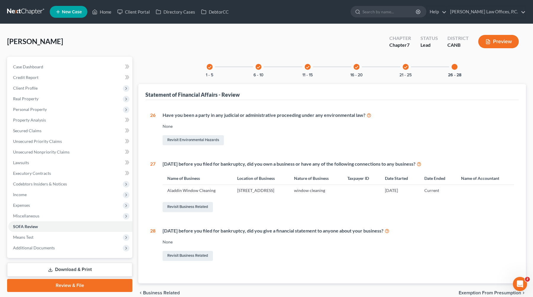
scroll to position [27, 0]
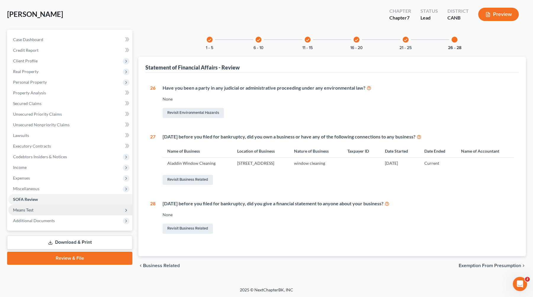
click at [53, 208] on span "Means Test" at bounding box center [70, 210] width 124 height 11
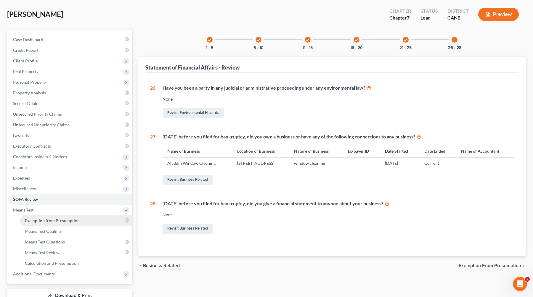
click at [45, 223] on link "Exemption from Presumption" at bounding box center [76, 221] width 112 height 11
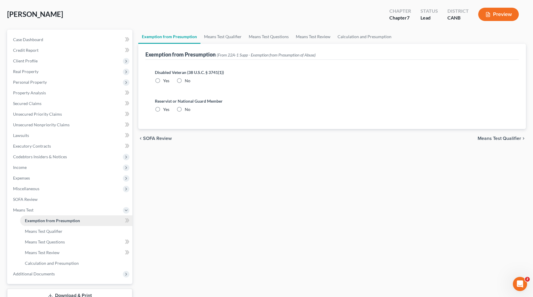
scroll to position [1, 0]
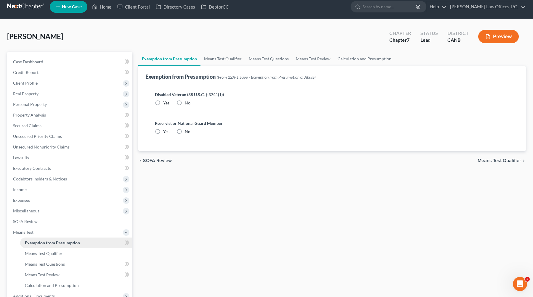
radio input "true"
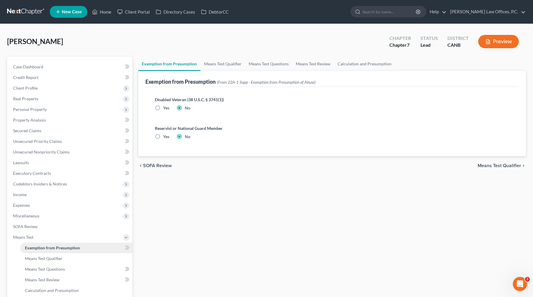
scroll to position [0, 0]
click at [229, 69] on link "Means Test Qualifier" at bounding box center [223, 64] width 45 height 14
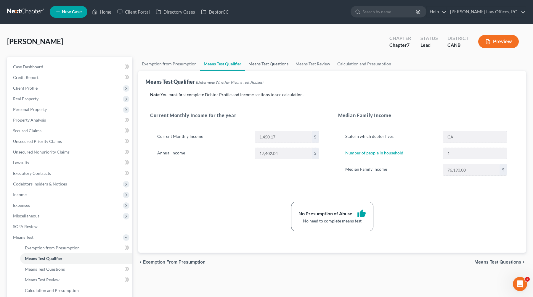
click at [279, 65] on link "Means Test Questions" at bounding box center [268, 64] width 47 height 14
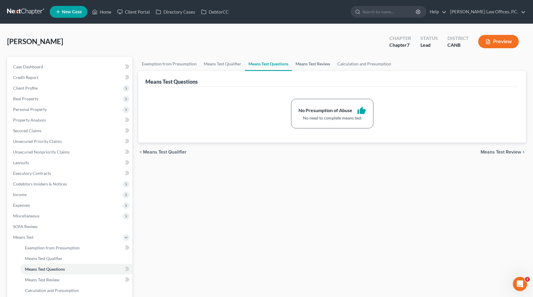
click at [304, 65] on link "Means Test Review" at bounding box center [313, 64] width 42 height 14
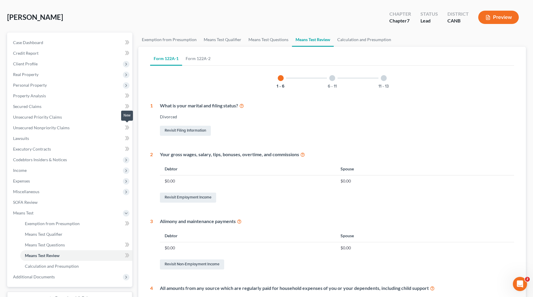
scroll to position [25, 0]
